Goal: Transaction & Acquisition: Purchase product/service

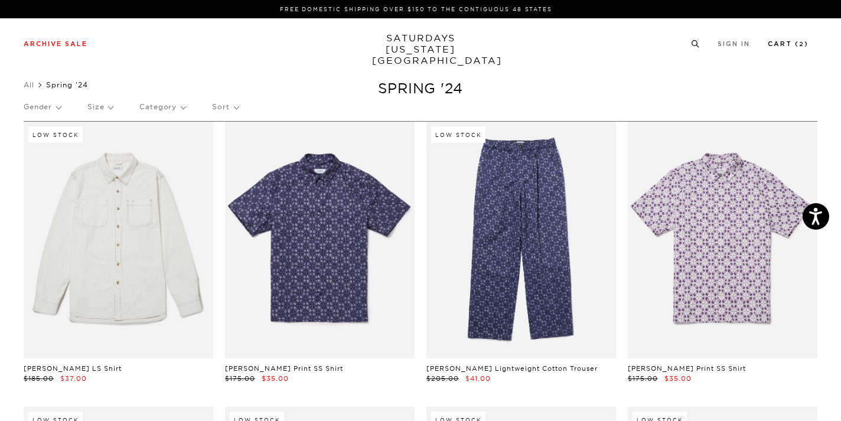
click at [783, 45] on link "Cart ( 2 )" at bounding box center [788, 44] width 41 height 6
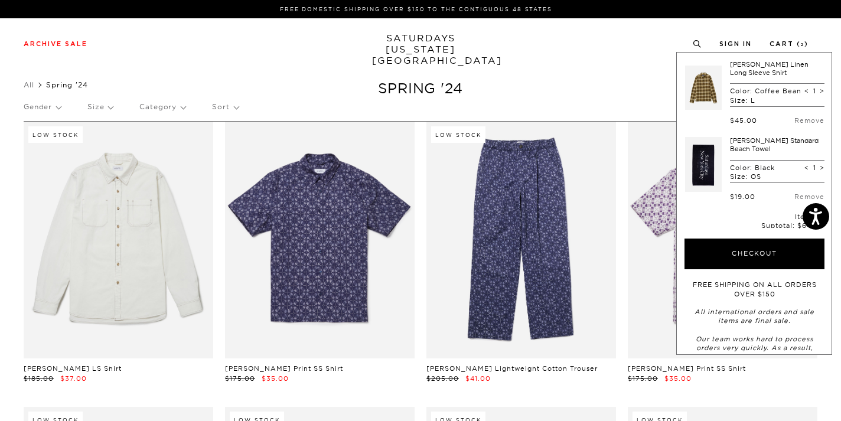
click at [700, 92] on link at bounding box center [703, 88] width 37 height 56
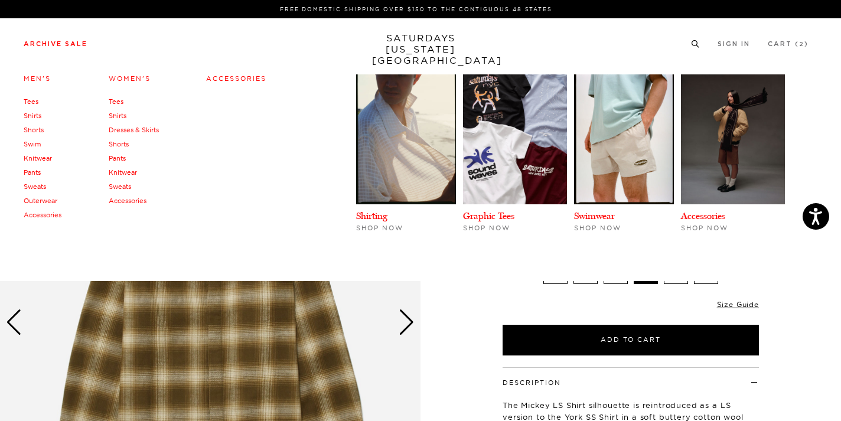
click at [122, 118] on link "Shirts" at bounding box center [118, 116] width 18 height 8
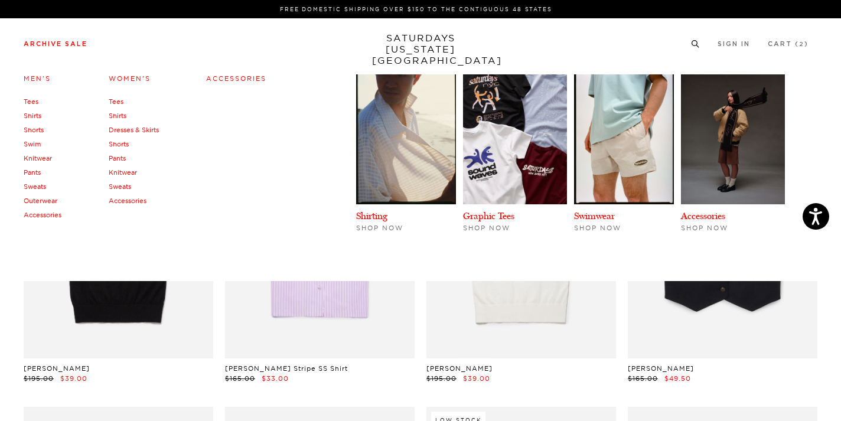
click at [125, 174] on link "Knitwear" at bounding box center [123, 172] width 28 height 8
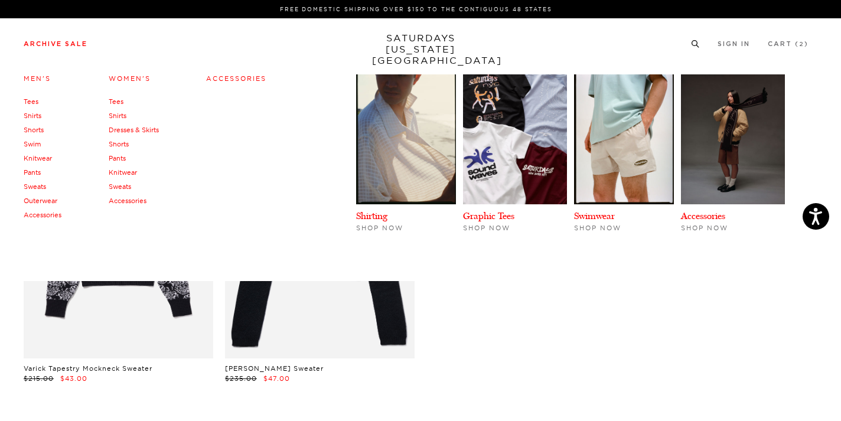
click at [131, 79] on link "Women's" at bounding box center [130, 78] width 42 height 8
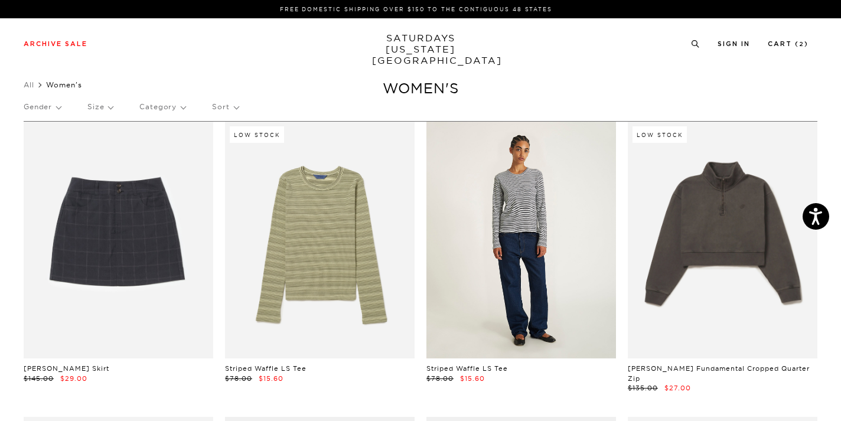
click at [522, 254] on link at bounding box center [522, 240] width 190 height 237
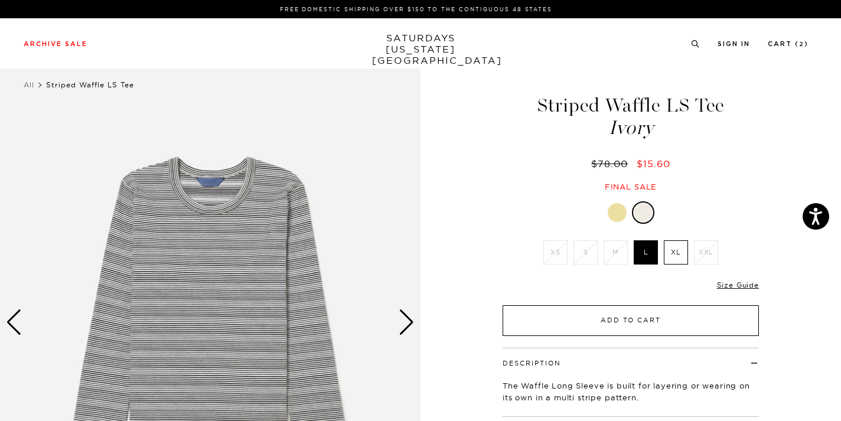
click at [644, 324] on button "Add to Cart" at bounding box center [631, 320] width 256 height 31
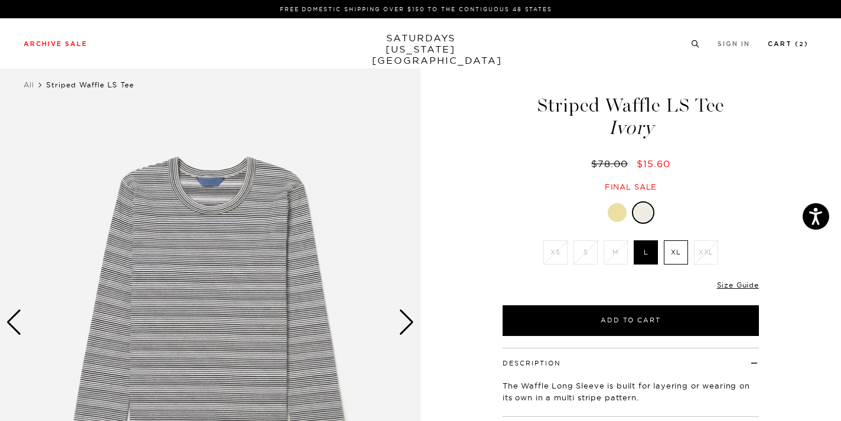
click at [784, 45] on link "Cart ( 2 )" at bounding box center [788, 44] width 41 height 6
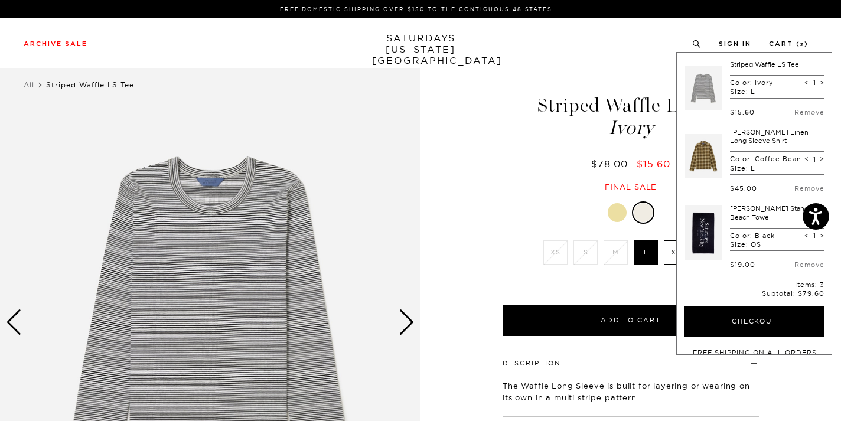
click at [704, 146] on link at bounding box center [703, 156] width 37 height 56
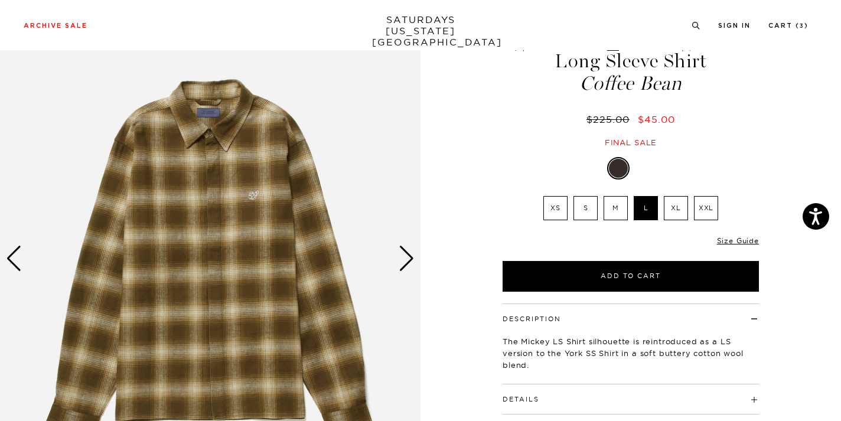
scroll to position [94, 0]
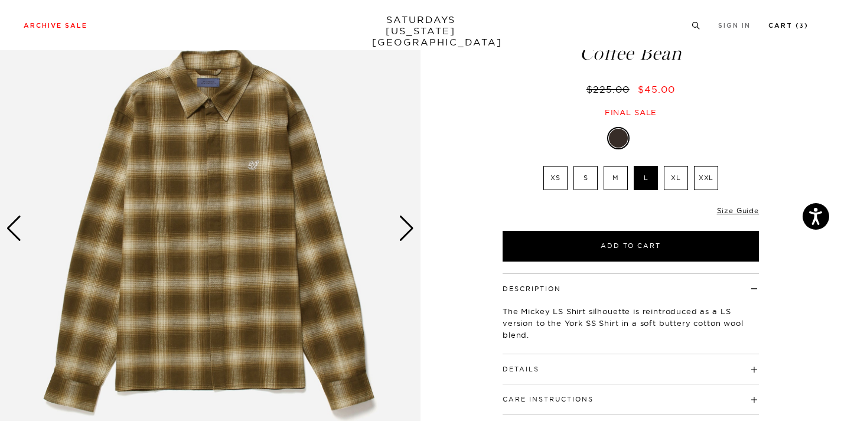
click at [778, 26] on link "Cart ( 3 )" at bounding box center [789, 25] width 40 height 6
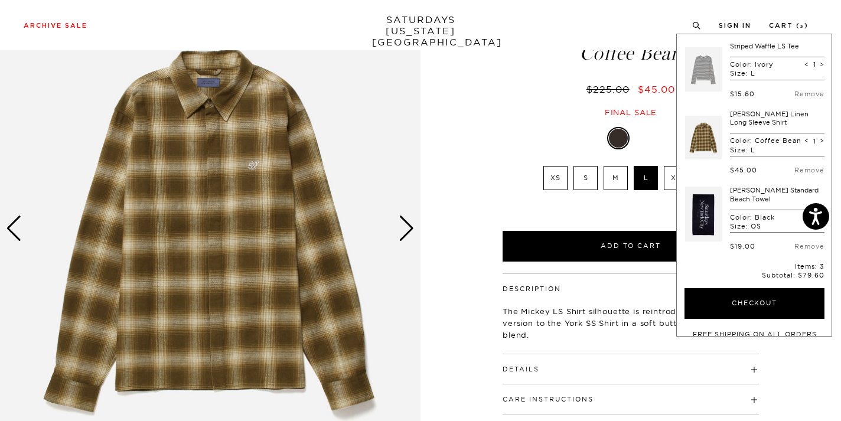
scroll to position [117, 0]
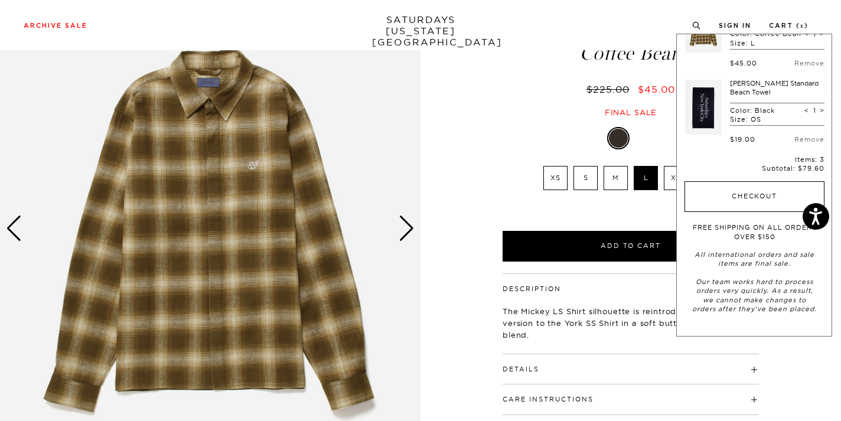
click at [729, 201] on button "Checkout" at bounding box center [755, 196] width 140 height 31
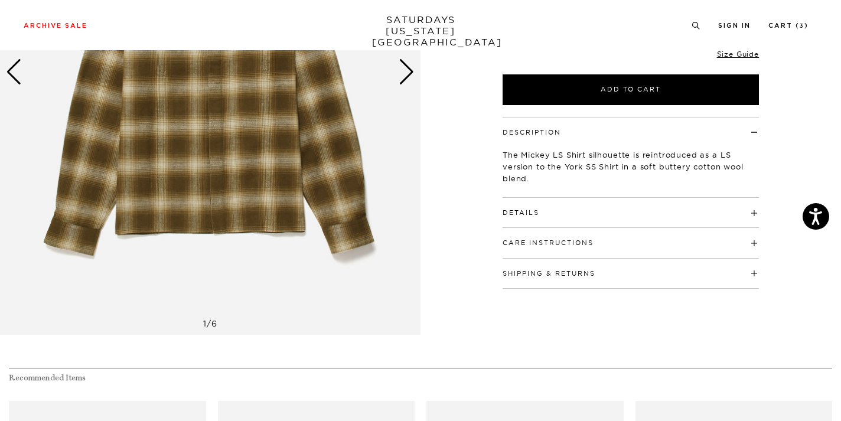
scroll to position [253, 0]
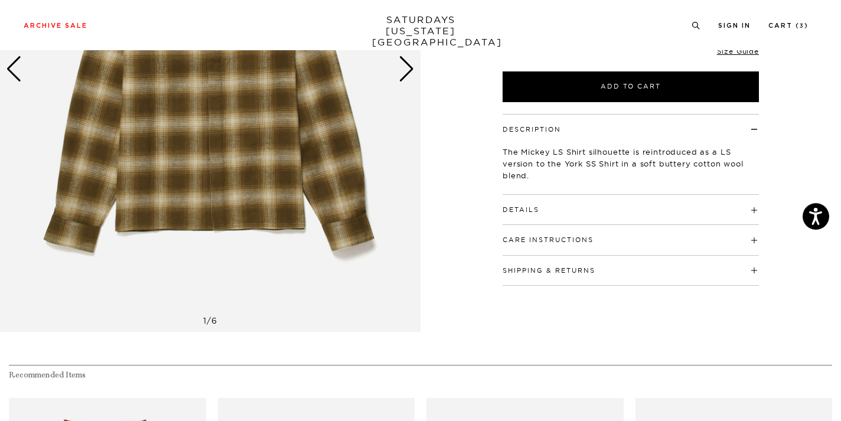
click at [413, 74] on div "Next slide" at bounding box center [407, 69] width 16 height 26
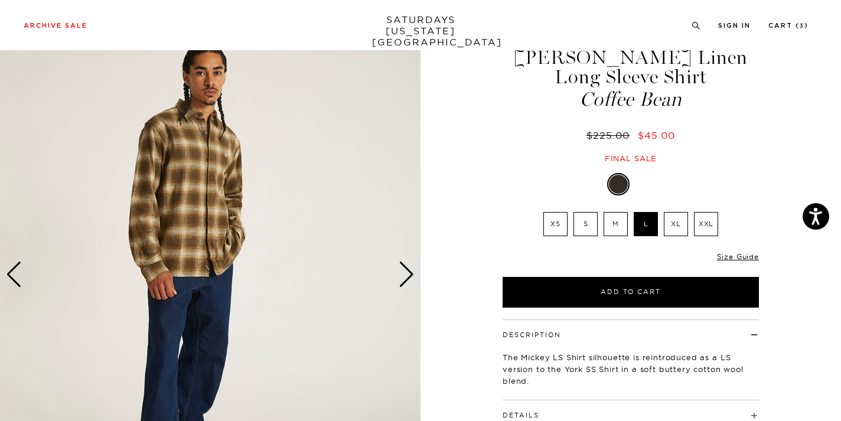
scroll to position [46, 0]
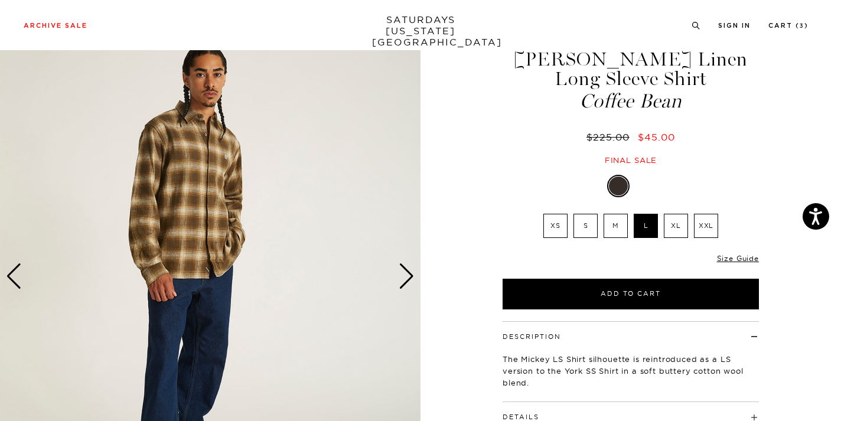
click at [410, 291] on img at bounding box center [210, 277] width 421 height 526
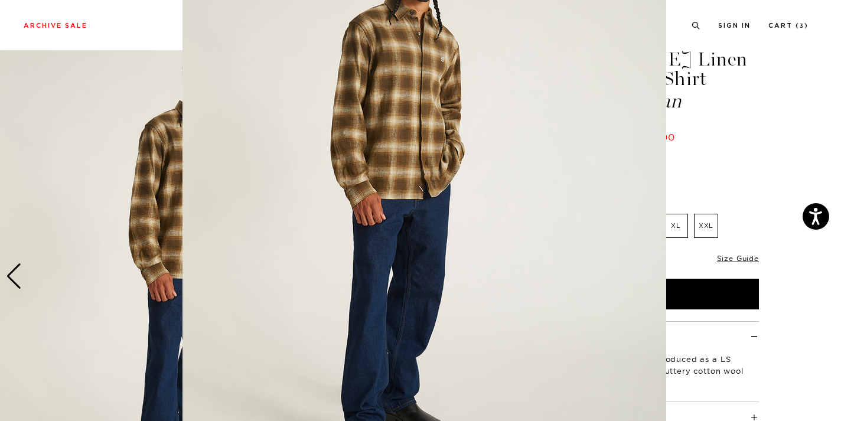
scroll to position [0, 0]
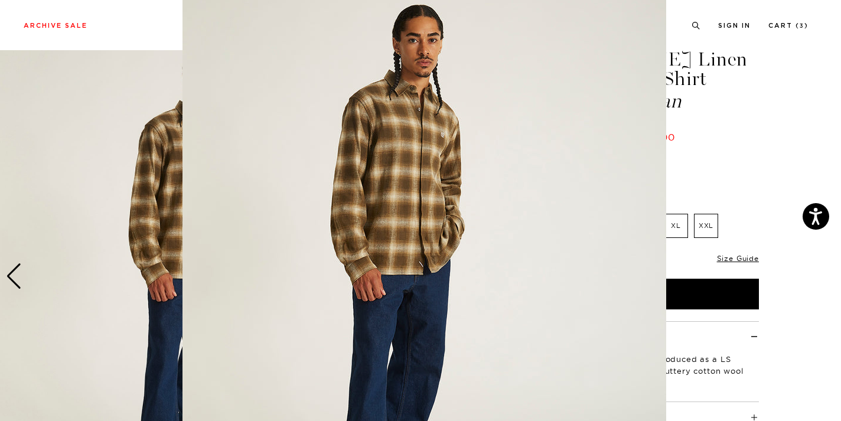
click at [411, 227] on img at bounding box center [425, 272] width 484 height 605
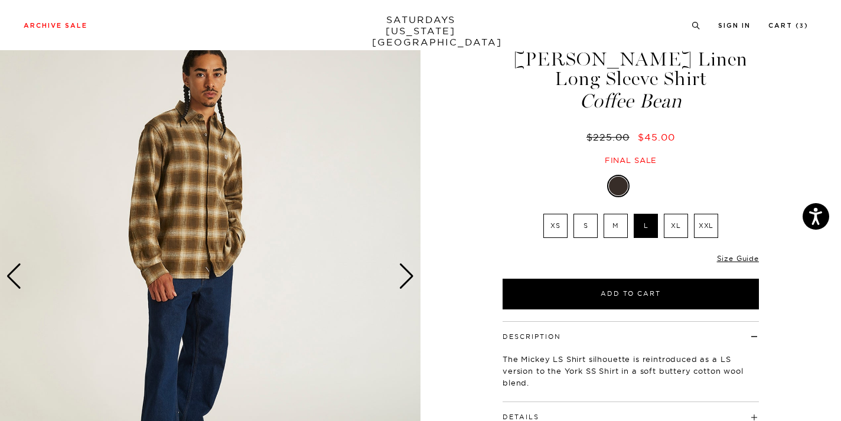
click at [402, 276] on div "Next slide" at bounding box center [407, 276] width 16 height 26
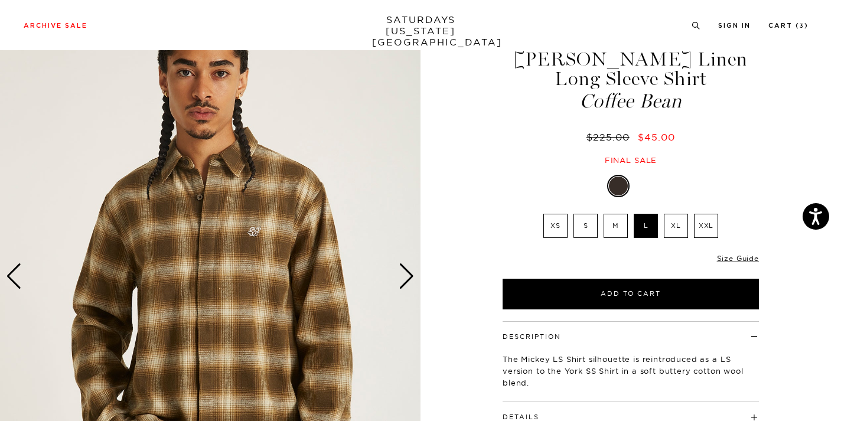
click at [402, 276] on div "Next slide" at bounding box center [407, 276] width 16 height 26
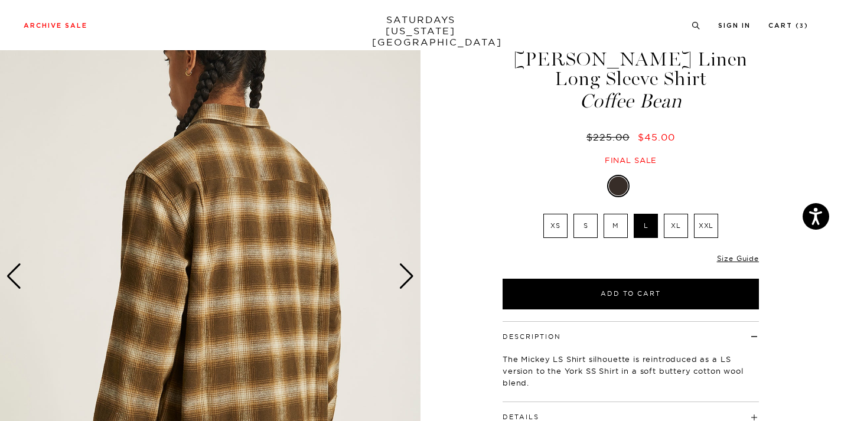
click at [402, 276] on div "Next slide" at bounding box center [407, 276] width 16 height 26
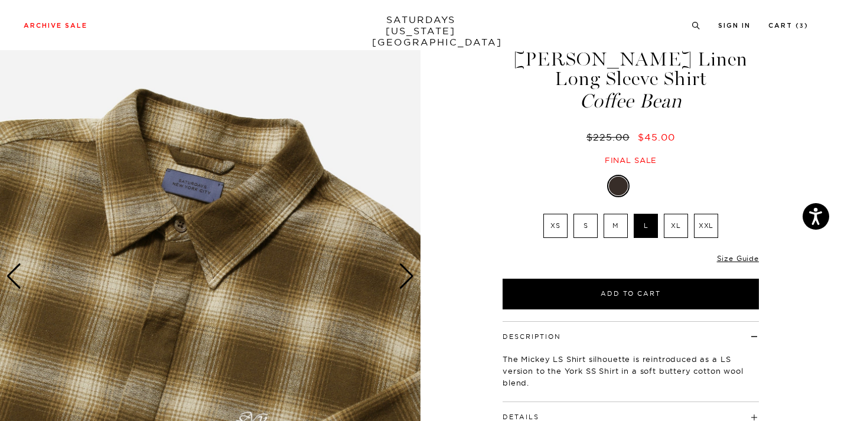
click at [402, 276] on div "Next slide" at bounding box center [407, 276] width 16 height 26
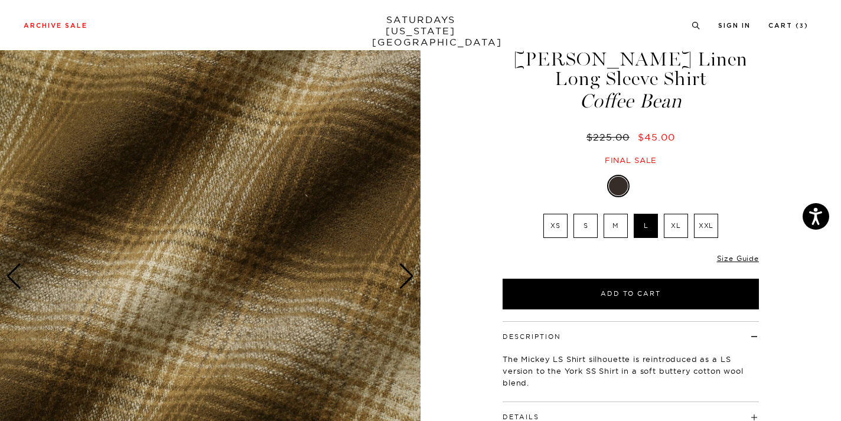
click at [402, 276] on div "Next slide" at bounding box center [407, 276] width 16 height 26
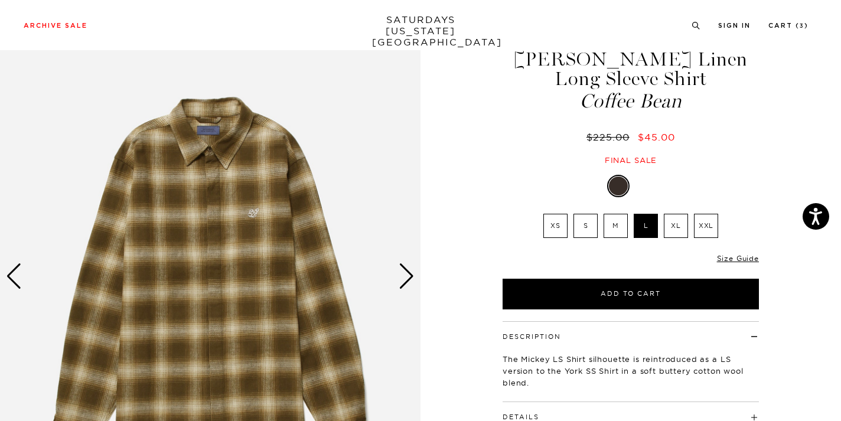
click at [402, 276] on div "Next slide" at bounding box center [407, 276] width 16 height 26
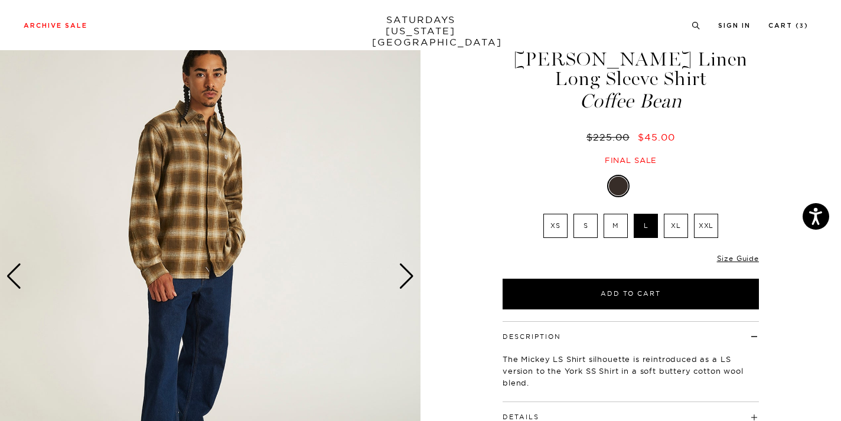
click at [402, 276] on div "Next slide" at bounding box center [407, 276] width 16 height 26
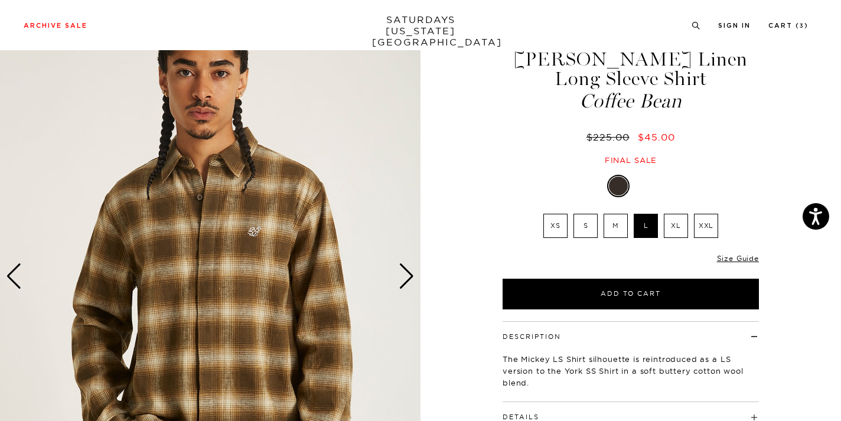
click at [402, 276] on div "Next slide" at bounding box center [407, 276] width 16 height 26
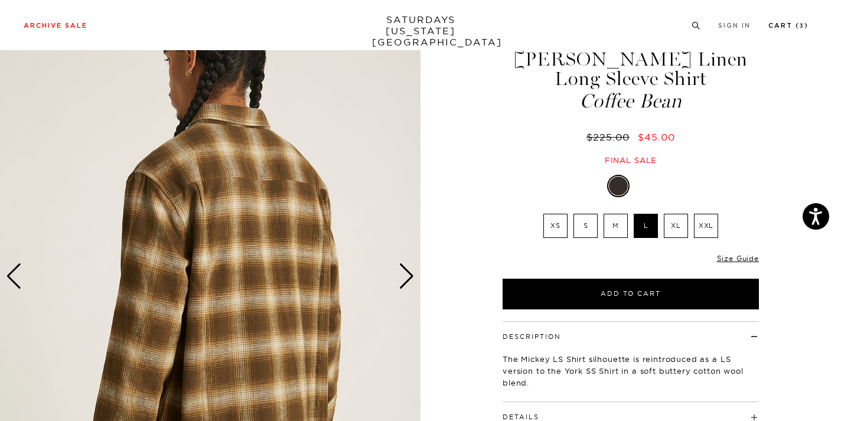
click at [789, 22] on link "Cart ( 3 )" at bounding box center [789, 25] width 40 height 6
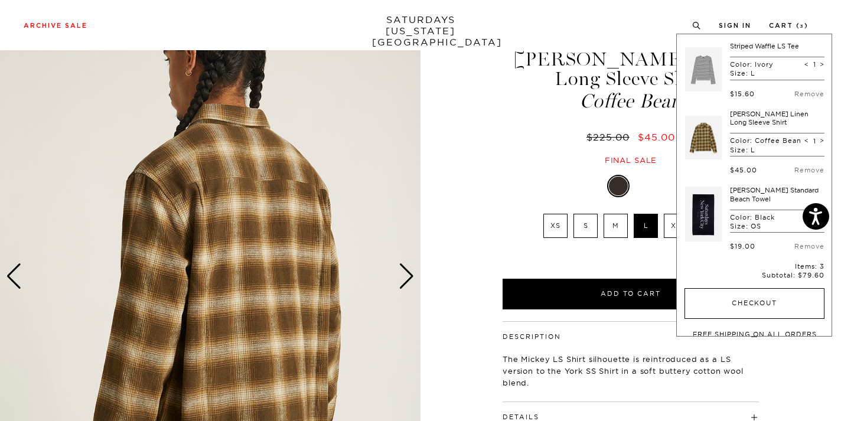
click at [733, 299] on button "Checkout" at bounding box center [755, 303] width 140 height 31
